Goal: Find contact information: Find contact information

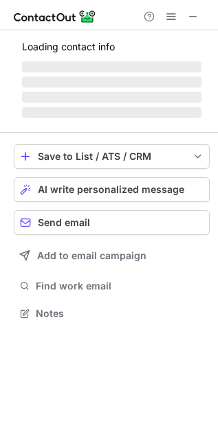
scroll to position [334, 218]
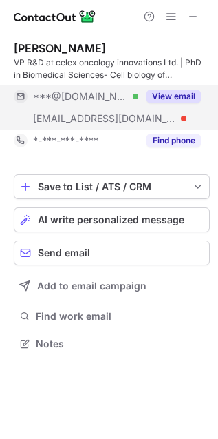
click at [105, 116] on span "***@celexoncology.com" at bounding box center [104, 118] width 143 height 12
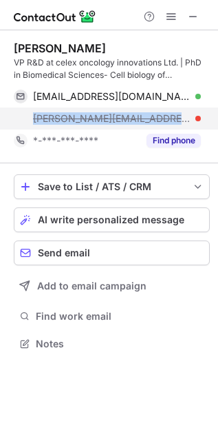
drag, startPoint x: 139, startPoint y: 114, endPoint x: 34, endPoint y: 118, distance: 105.5
click at [34, 118] on div "sara@celexoncology.com" at bounding box center [117, 118] width 168 height 12
copy span "sara@celexoncology.com"
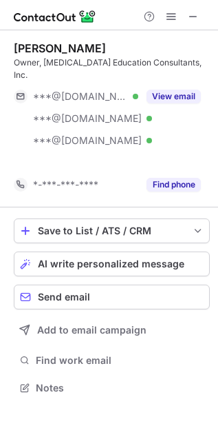
scroll to position [343, 218]
